Goal: Task Accomplishment & Management: Manage account settings

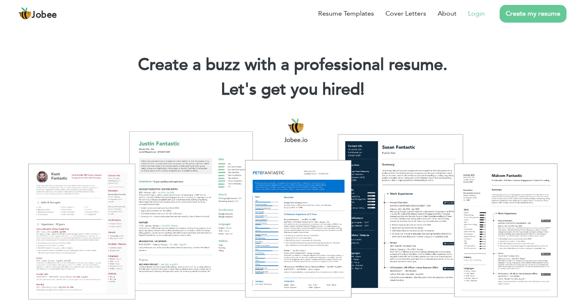
click at [474, 23] on li "Login" at bounding box center [471, 13] width 28 height 21
click at [475, 19] on li "Login" at bounding box center [471, 13] width 28 height 21
click at [476, 17] on link "Login" at bounding box center [476, 14] width 17 height 10
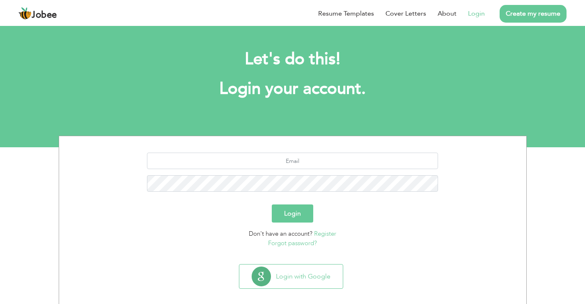
scroll to position [8, 0]
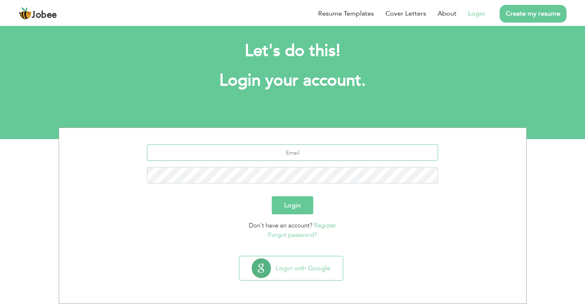
click at [326, 147] on input "text" at bounding box center [292, 152] width 291 height 16
type input "harisirfan0009@gmail.com"
click at [272, 196] on button "Login" at bounding box center [292, 205] width 41 height 18
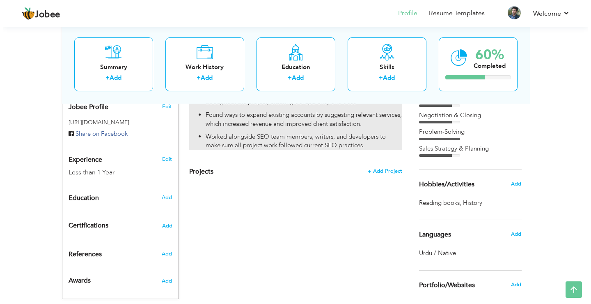
scroll to position [303, 0]
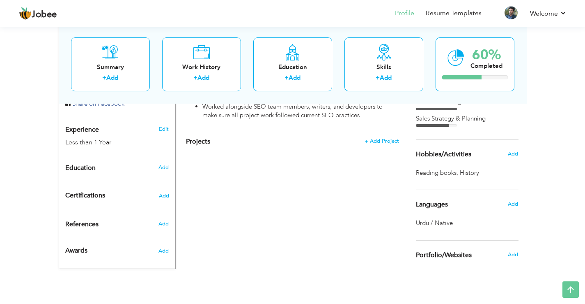
click at [448, 208] on div "Languages" at bounding box center [458, 204] width 96 height 16
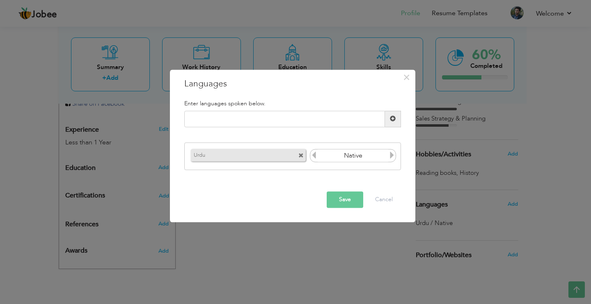
click at [299, 154] on span at bounding box center [301, 155] width 5 height 5
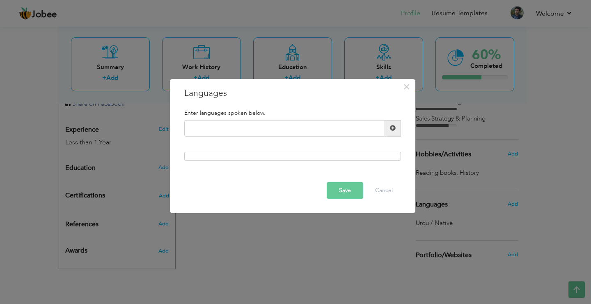
click at [350, 194] on button "Save" at bounding box center [345, 190] width 37 height 16
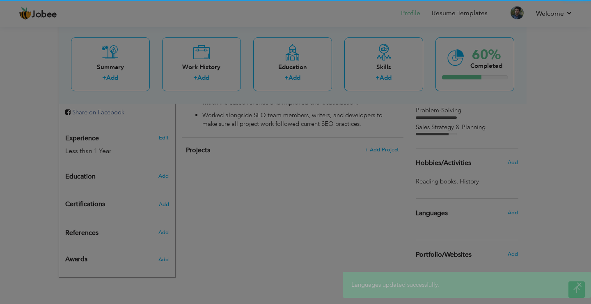
scroll to position [294, 0]
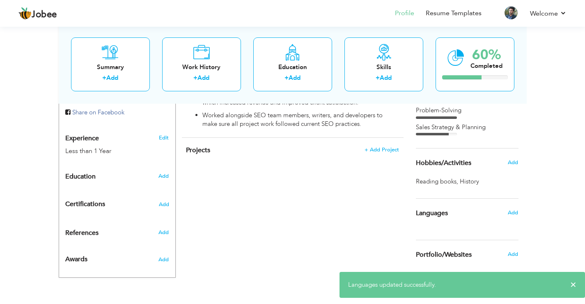
click at [568, 223] on div "View Resume Export PDF Profile Summary Public Link Experience Education Awards …" at bounding box center [292, 16] width 585 height 573
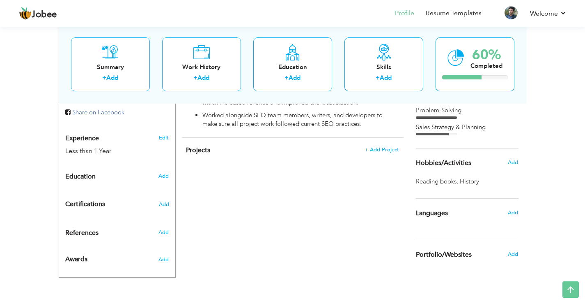
click at [532, 167] on div "View Resume Export PDF Profile Summary Public Link Experience Education Awards …" at bounding box center [292, 16] width 585 height 573
click at [516, 161] on span "Add" at bounding box center [513, 162] width 11 height 7
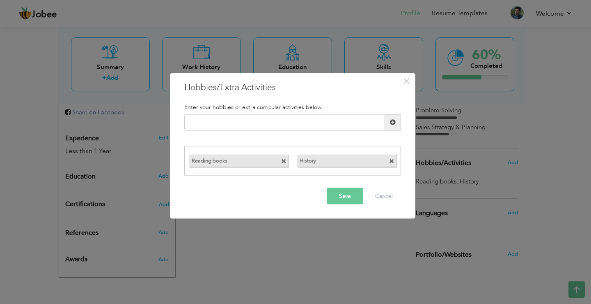
click at [280, 162] on div "Reading books" at bounding box center [239, 160] width 100 height 12
click at [280, 161] on div "Reading books" at bounding box center [239, 160] width 100 height 12
click at [283, 161] on span at bounding box center [283, 161] width 5 height 5
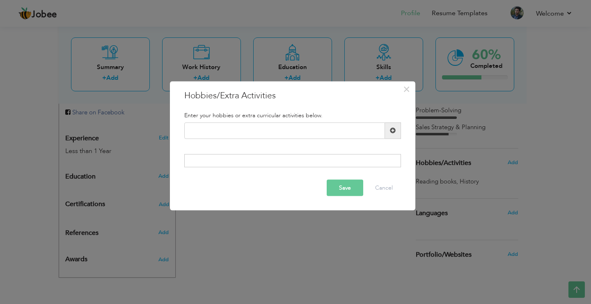
click at [355, 189] on button "Save" at bounding box center [345, 187] width 37 height 16
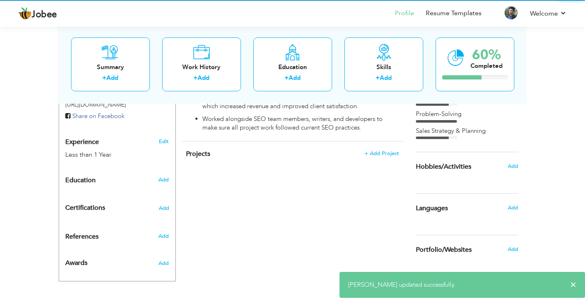
click at [556, 195] on div "View Resume Export PDF Profile Summary Public Link Experience Education Awards …" at bounding box center [292, 19] width 585 height 570
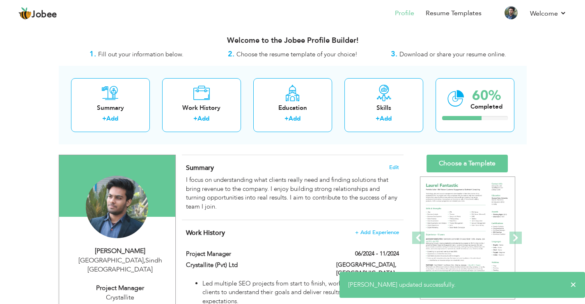
scroll to position [0, 0]
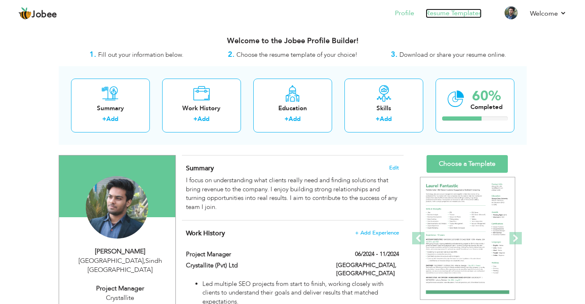
click at [467, 15] on link "Resume Templates" at bounding box center [454, 13] width 56 height 9
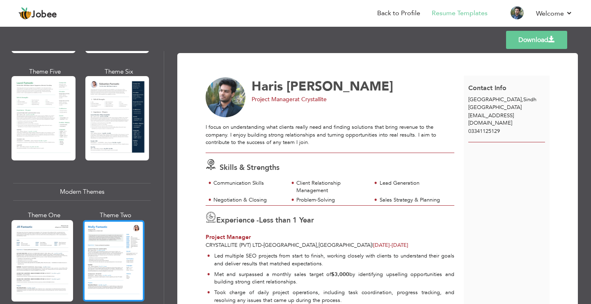
scroll to position [287, 0]
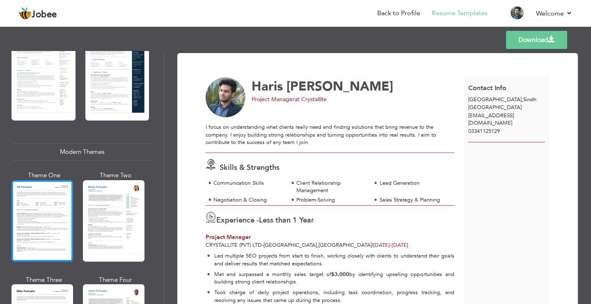
click at [68, 212] on div at bounding box center [42, 220] width 62 height 81
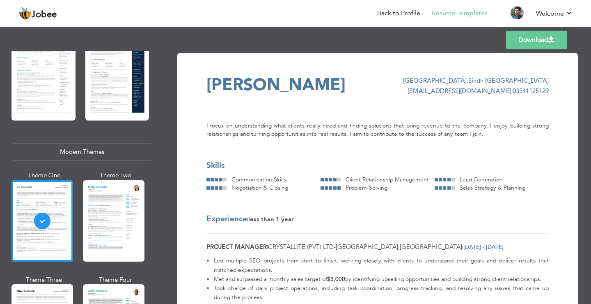
click at [112, 213] on div at bounding box center [114, 220] width 62 height 81
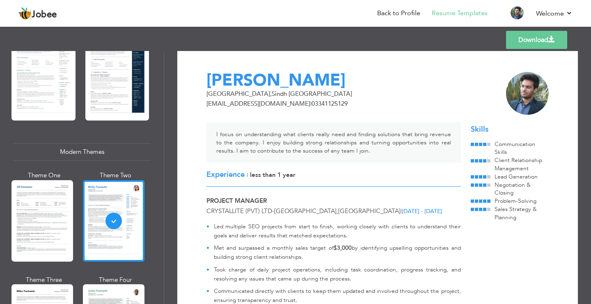
scroll to position [0, 0]
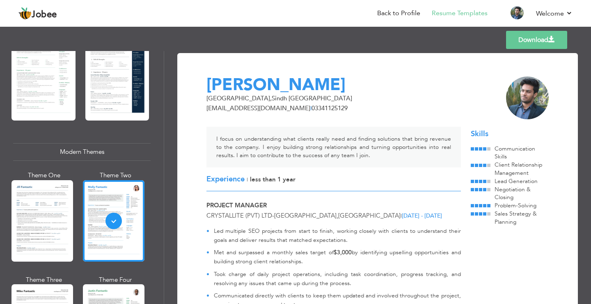
click at [339, 143] on div "I focus on understanding what clients really need and finding solutions that br…" at bounding box center [334, 146] width 255 height 41
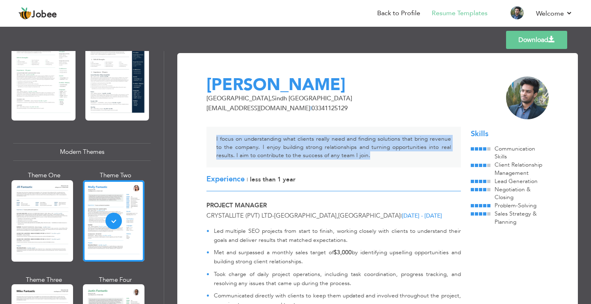
click at [339, 143] on div "I focus on understanding what clients really need and finding solutions that br…" at bounding box center [334, 146] width 255 height 41
copy div "I focus on understanding what clients really need and finding solutions that br…"
click at [521, 39] on link "Download" at bounding box center [536, 40] width 61 height 18
click at [396, 153] on div "I focus on understanding what clients really need and finding solutions that br…" at bounding box center [334, 146] width 255 height 41
